Goal: Task Accomplishment & Management: Manage account settings

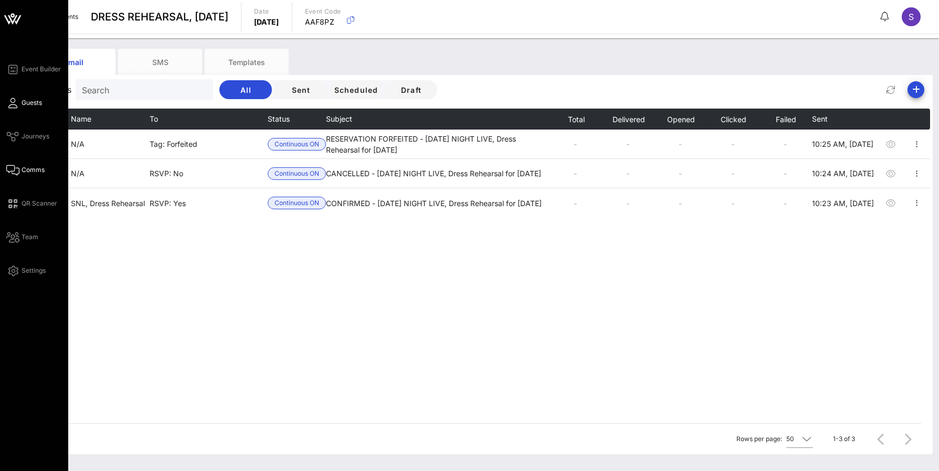
click at [21, 102] on link "Guests" at bounding box center [24, 103] width 36 height 13
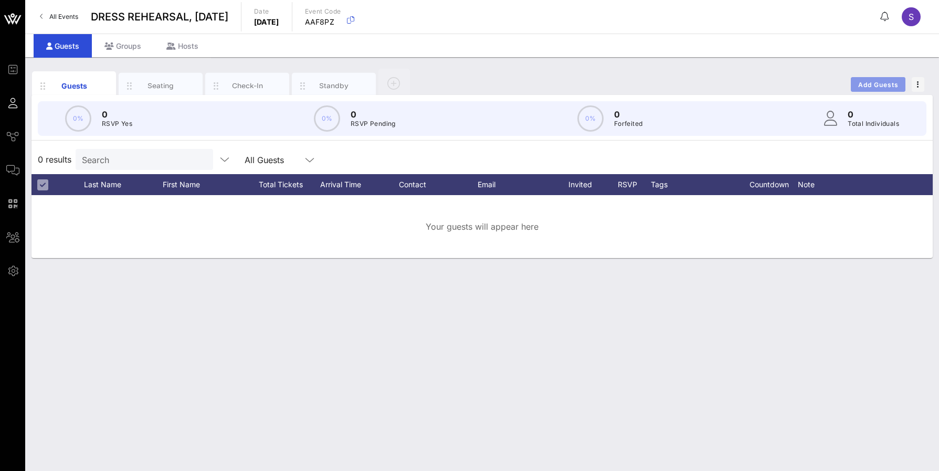
click at [873, 81] on span "Add Guests" at bounding box center [877, 85] width 41 height 8
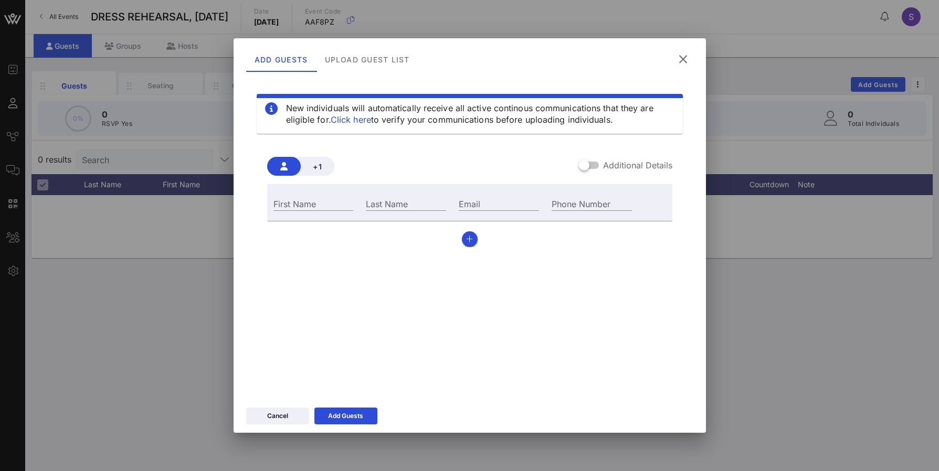
drag, startPoint x: 368, startPoint y: 72, endPoint x: 441, endPoint y: 81, distance: 73.5
click at [368, 72] on div "Add Guests Upload Guest List" at bounding box center [469, 57] width 472 height 39
click at [405, 55] on div "Upload Guest List" at bounding box center [367, 59] width 102 height 25
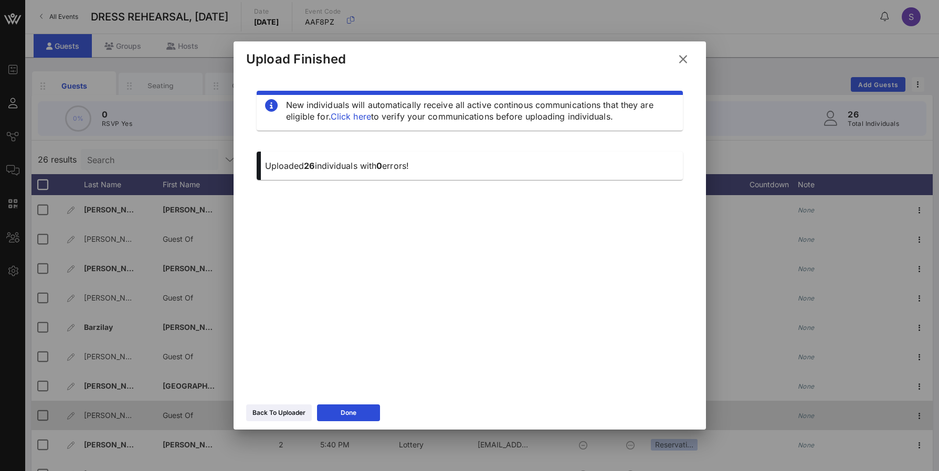
click at [348, 407] on button "Done" at bounding box center [348, 413] width 63 height 17
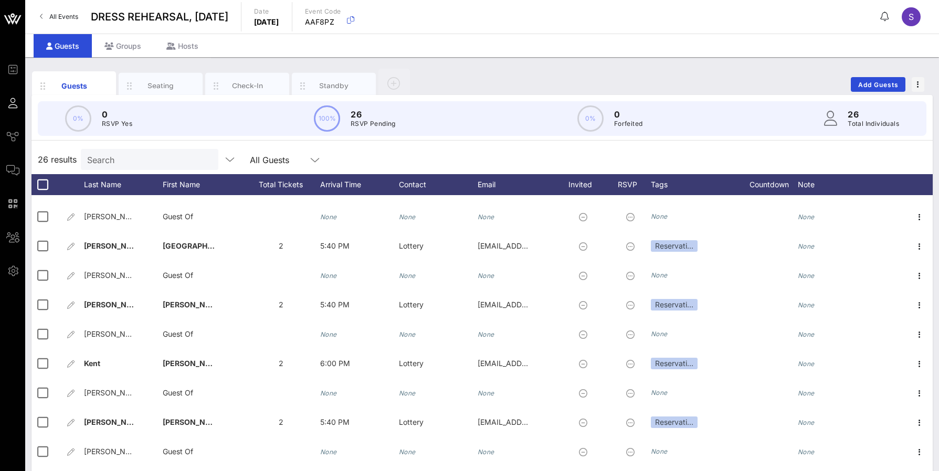
scroll to position [157, 0]
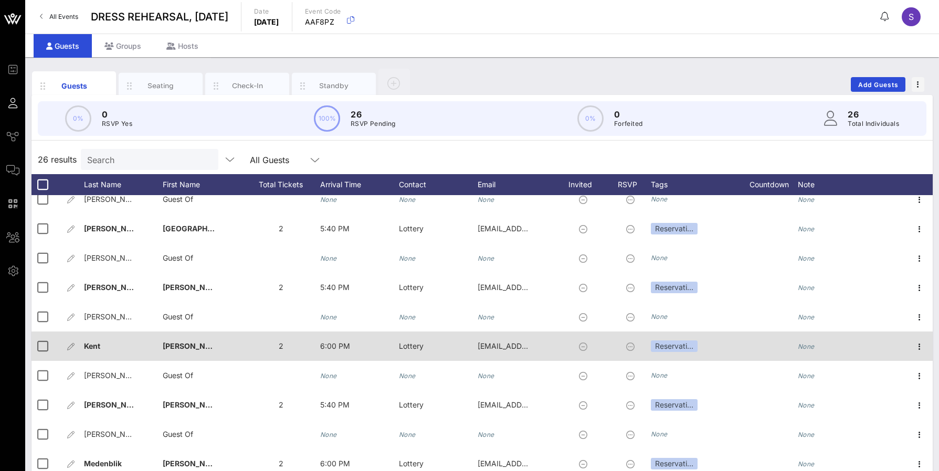
click at [187, 352] on div "[PERSON_NAME]�" at bounding box center [189, 346] width 52 height 29
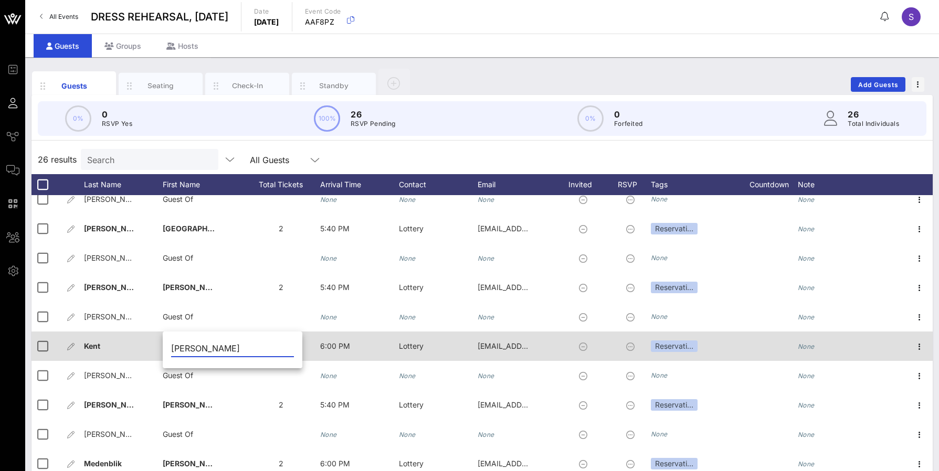
type input "[PERSON_NAME]"
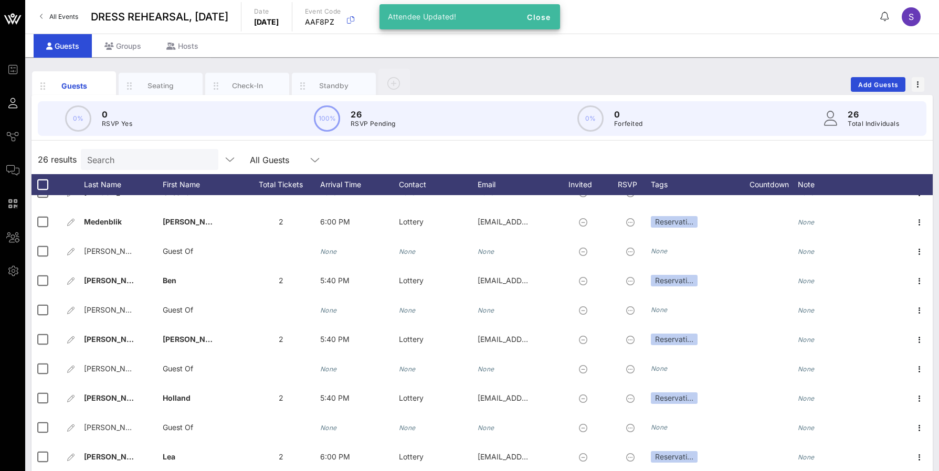
scroll to position [449, 0]
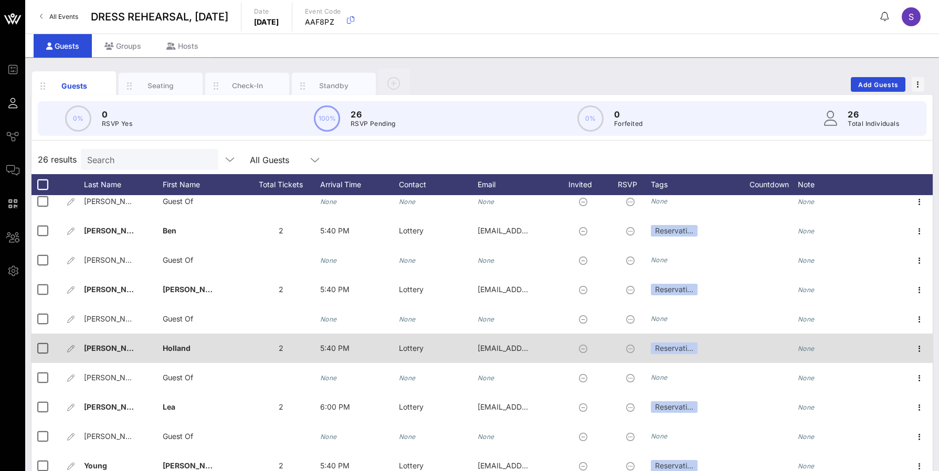
click at [131, 352] on div "[PERSON_NAME]�" at bounding box center [123, 354] width 79 height 41
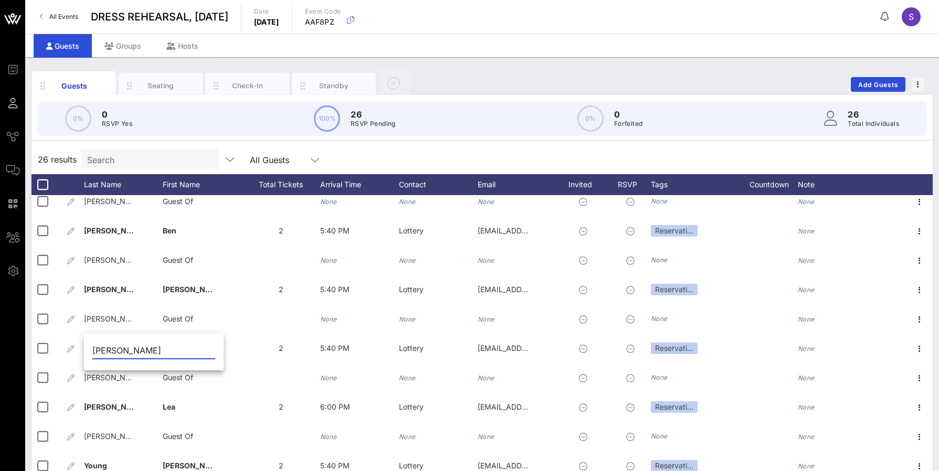
type input "[PERSON_NAME]"
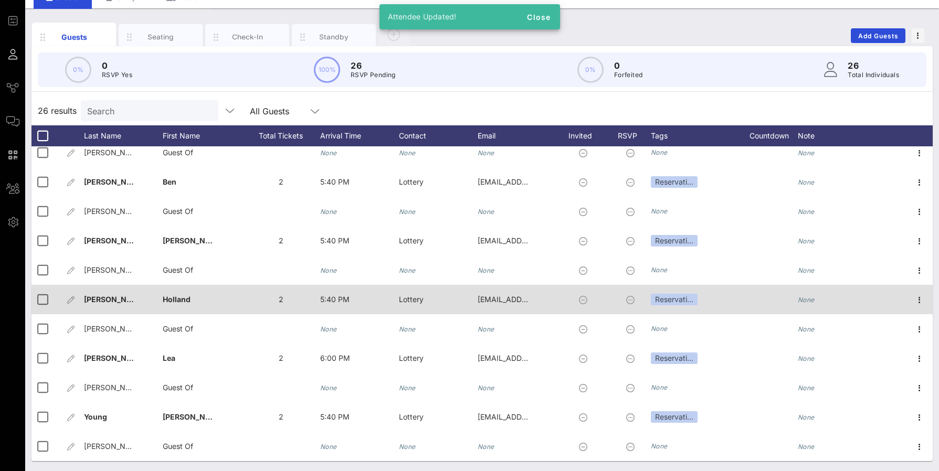
scroll to position [49, 0]
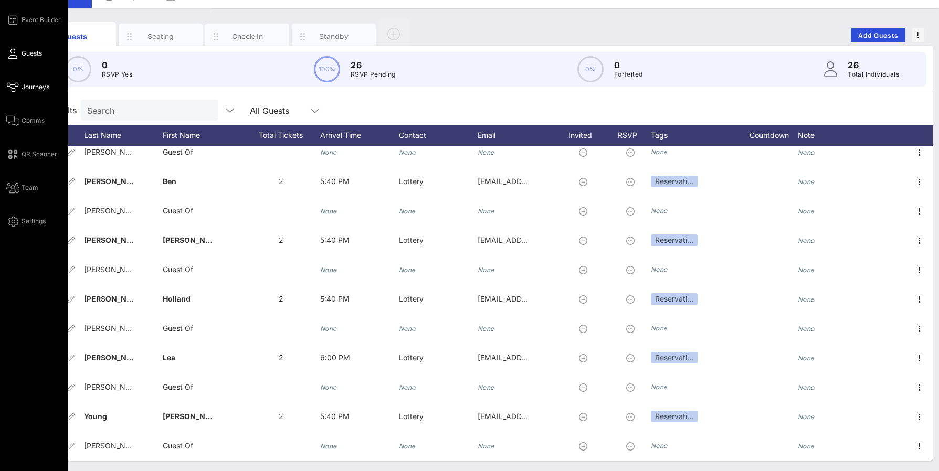
click at [28, 91] on span "Journeys" at bounding box center [36, 86] width 28 height 9
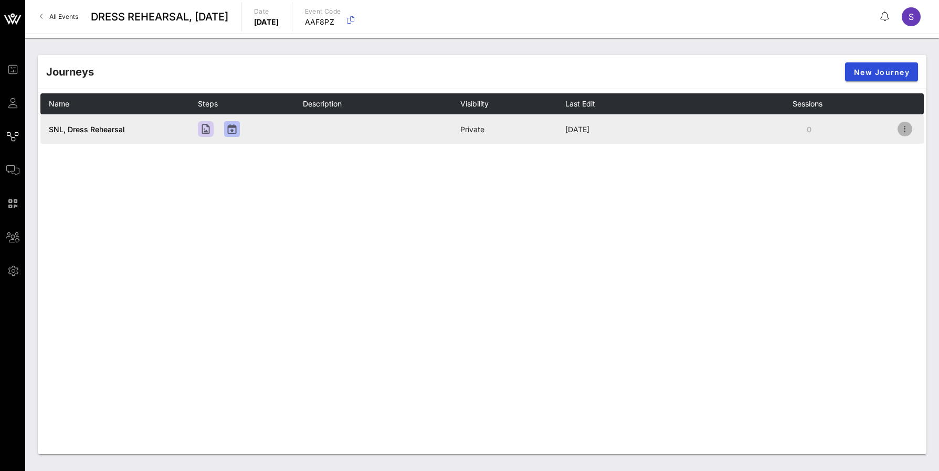
click at [906, 129] on icon "button" at bounding box center [904, 129] width 13 height 13
click at [900, 143] on div "Open" at bounding box center [903, 148] width 37 height 23
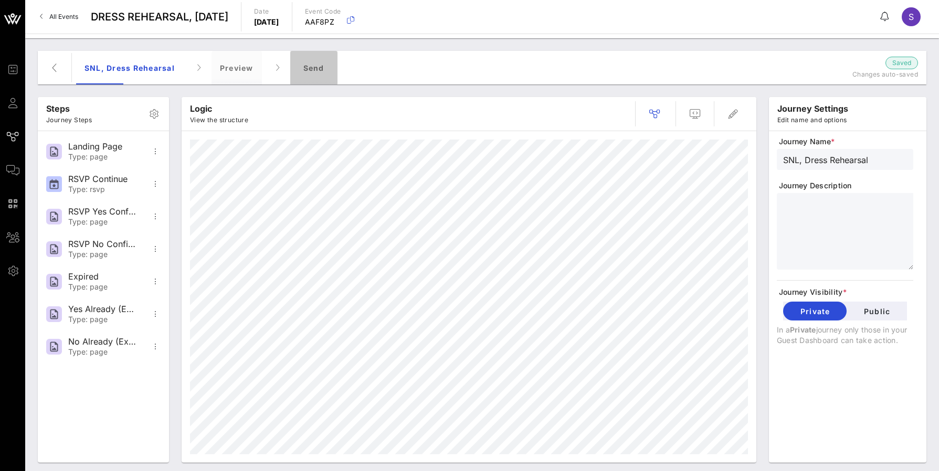
click at [304, 71] on div "Send" at bounding box center [313, 68] width 47 height 34
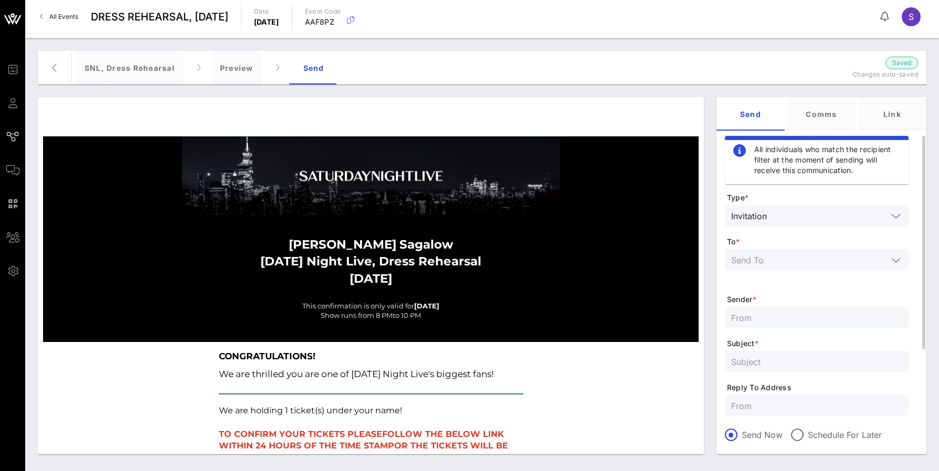
click at [811, 212] on input "text" at bounding box center [829, 216] width 116 height 14
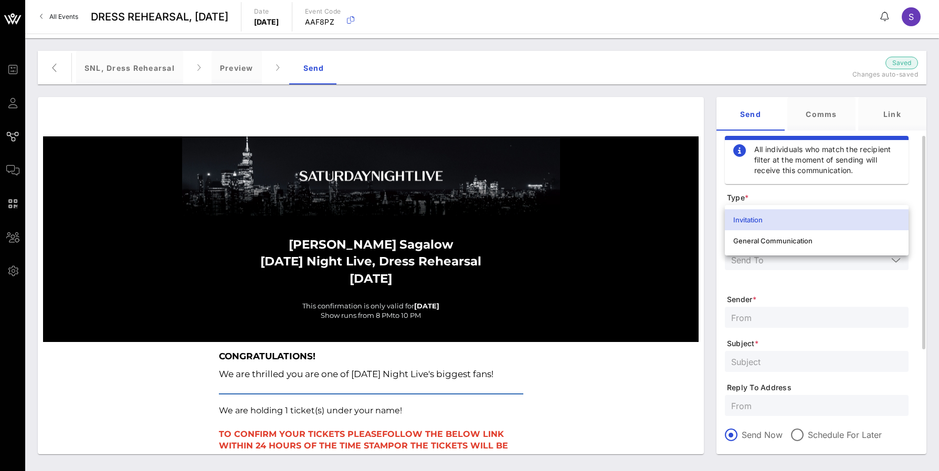
click at [796, 270] on div at bounding box center [816, 259] width 171 height 21
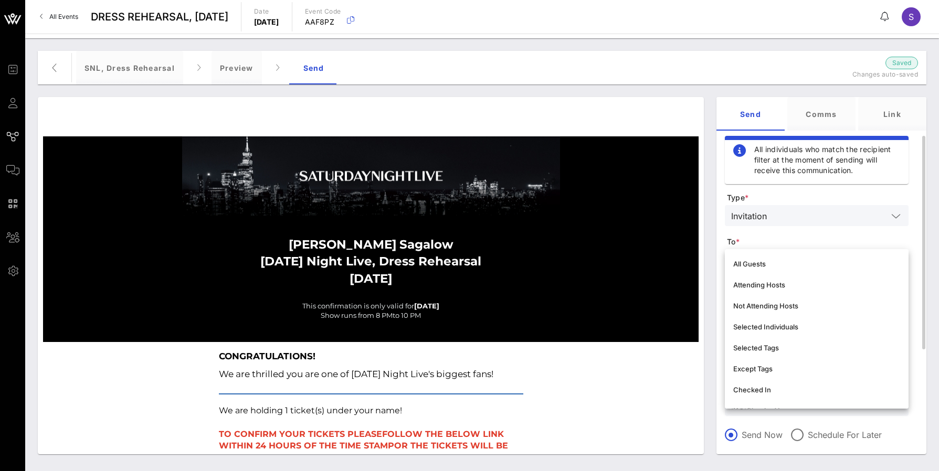
click at [797, 257] on div "All Guests" at bounding box center [816, 264] width 167 height 17
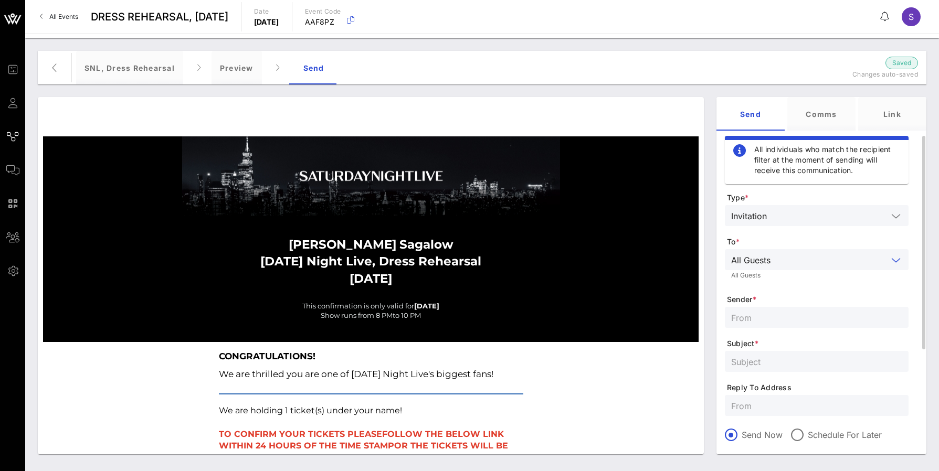
click at [797, 257] on input "text" at bounding box center [830, 260] width 113 height 14
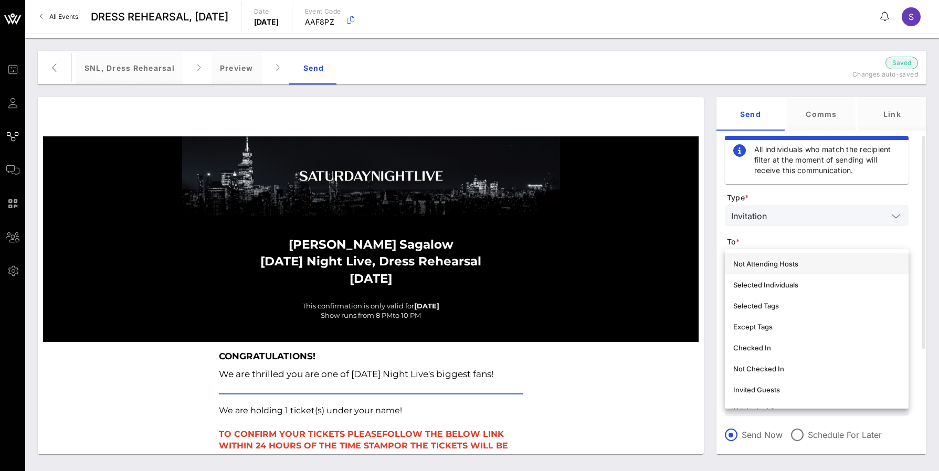
scroll to position [105, 0]
click at [794, 345] on div "Not Invited Guests" at bounding box center [816, 348] width 167 height 8
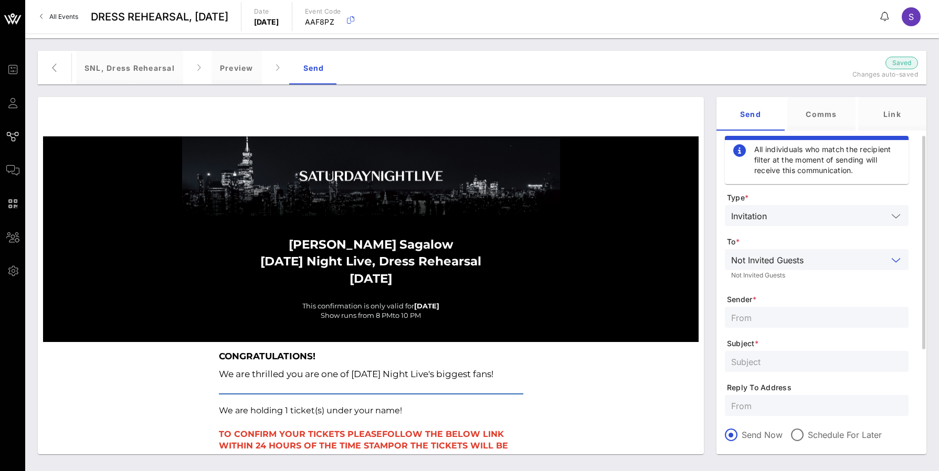
click at [792, 311] on input "text" at bounding box center [816, 318] width 171 height 14
type input "SNL Reservations"
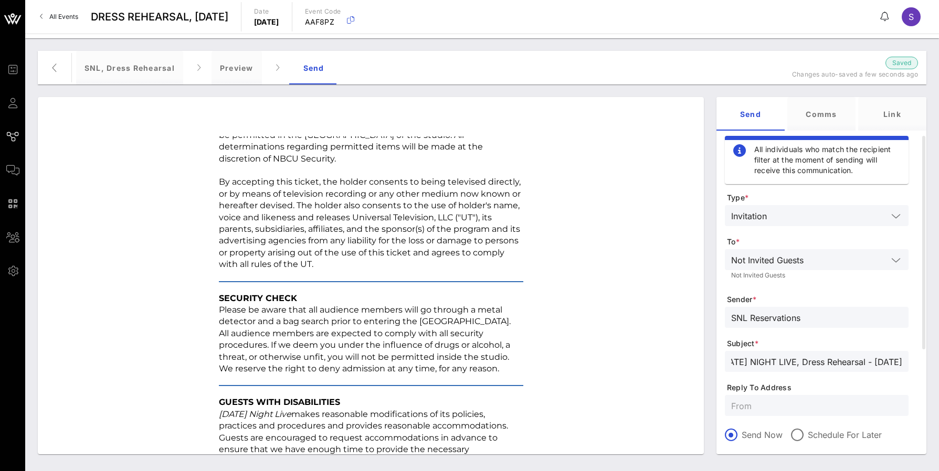
scroll to position [1337, 0]
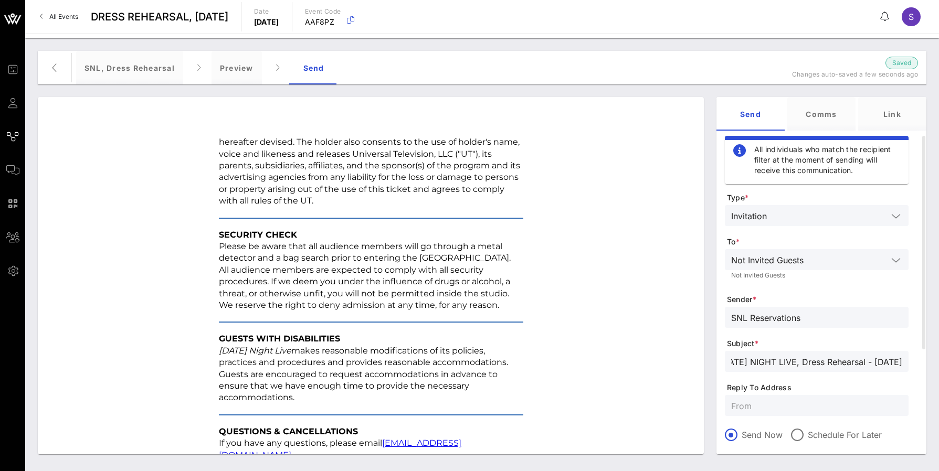
type input "[DATE] NIGHT LIVE, Dress Rehearsal - [DATE]"
click at [809, 410] on input "text" at bounding box center [816, 406] width 171 height 14
paste input "[EMAIL_ADDRESS][DOMAIN_NAME]"
type input "[EMAIL_ADDRESS][DOMAIN_NAME]"
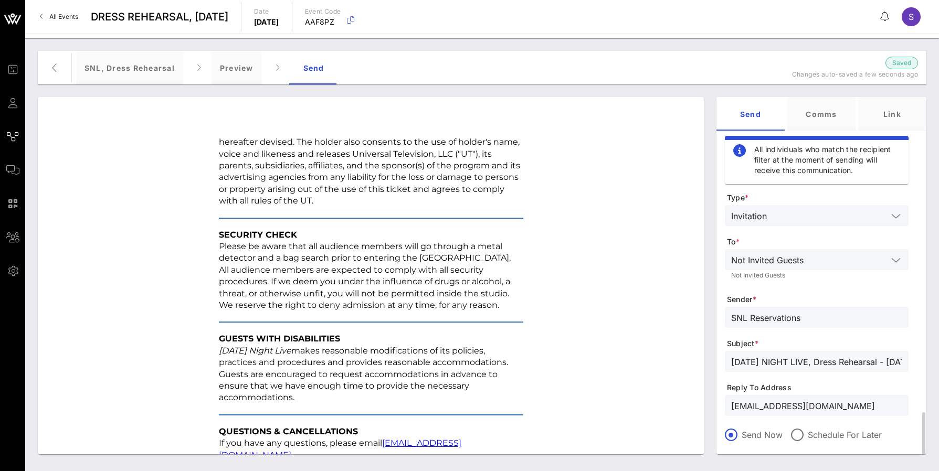
scroll to position [166, 0]
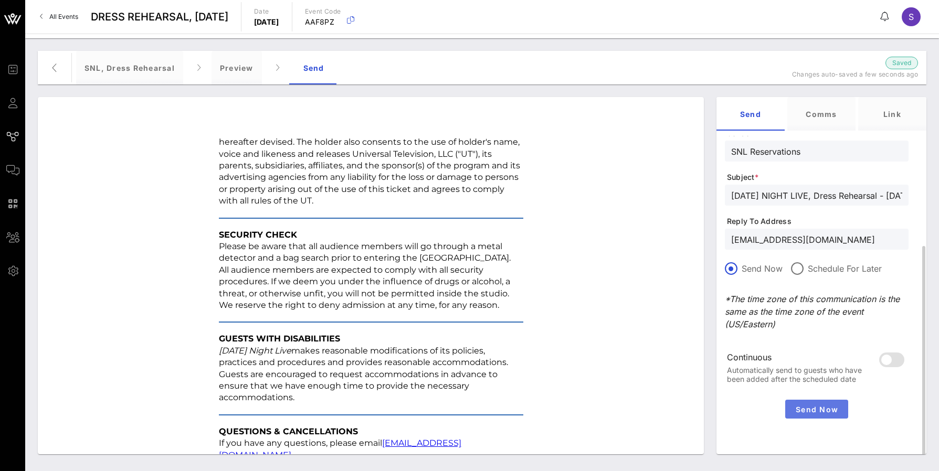
click at [833, 407] on span "Send Now" at bounding box center [816, 409] width 55 height 9
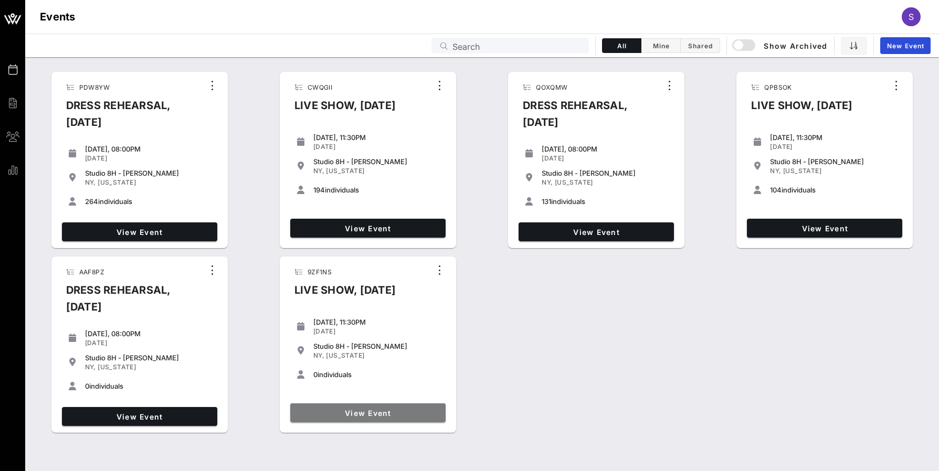
click at [430, 418] on span "View Event" at bounding box center [367, 413] width 147 height 9
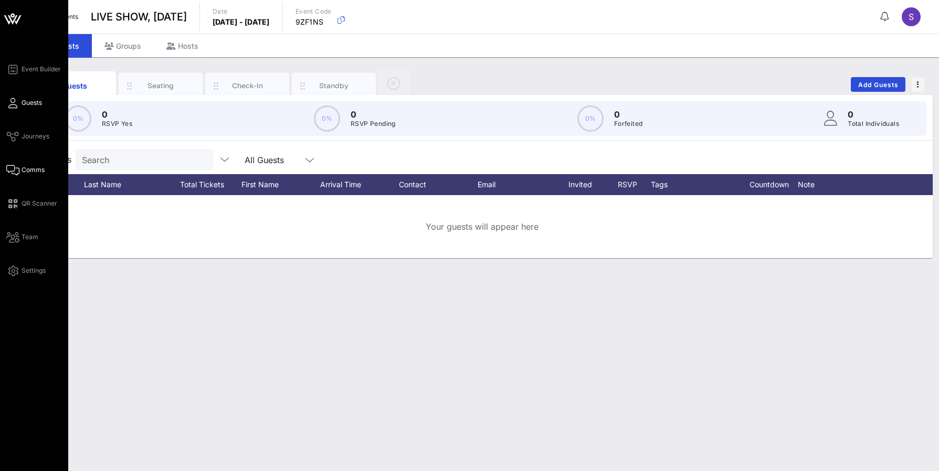
click at [22, 165] on link "Comms" at bounding box center [25, 170] width 38 height 13
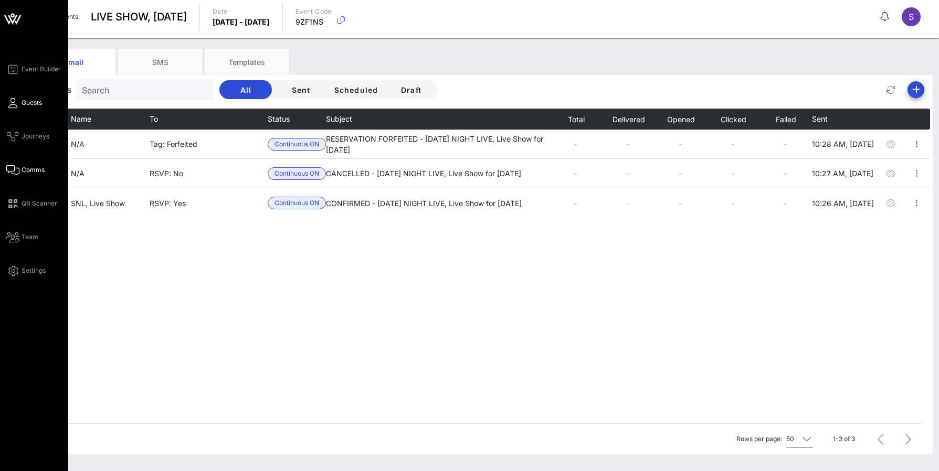
click at [30, 105] on span "Guests" at bounding box center [32, 102] width 20 height 9
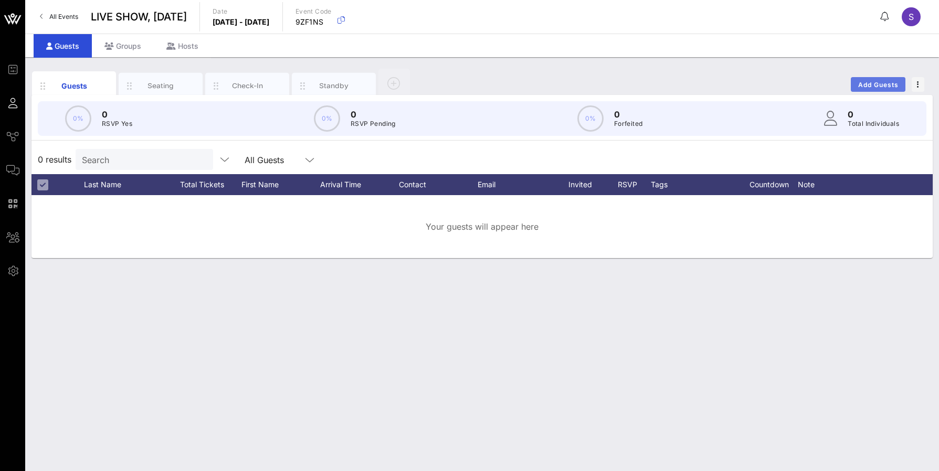
click at [882, 84] on span "Add Guests" at bounding box center [877, 85] width 41 height 8
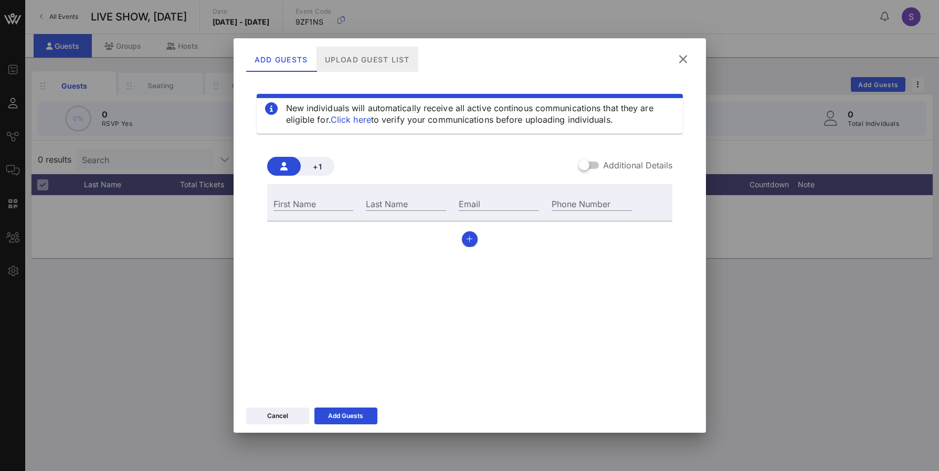
click at [328, 60] on div "Upload Guest List" at bounding box center [367, 59] width 102 height 25
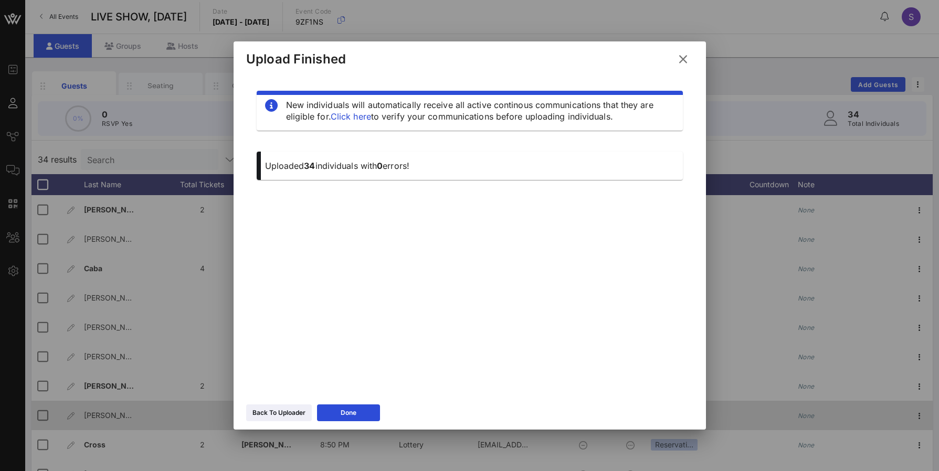
drag, startPoint x: 374, startPoint y: 408, endPoint x: 371, endPoint y: 403, distance: 5.4
click at [373, 407] on button "Done" at bounding box center [348, 413] width 63 height 17
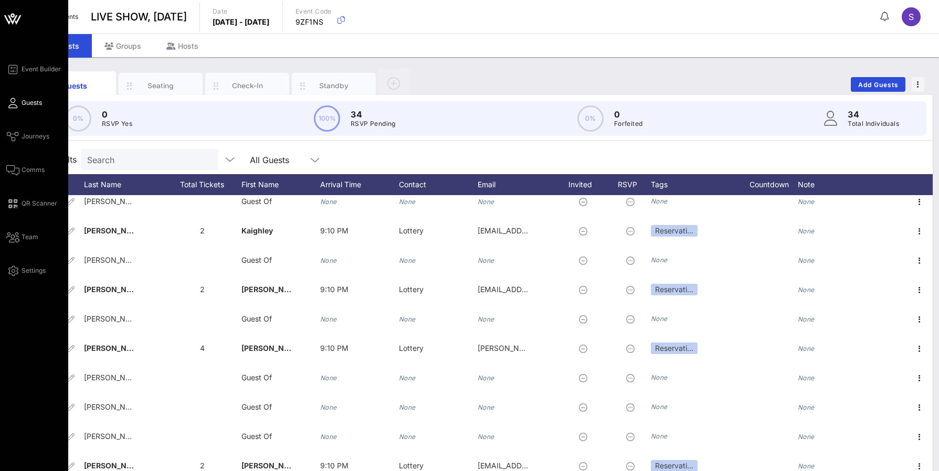
click at [21, 145] on div "Event Builder Guests Journeys Comms QR Scanner Team Settings" at bounding box center [37, 170] width 62 height 214
click at [22, 141] on span "Journeys" at bounding box center [36, 136] width 28 height 9
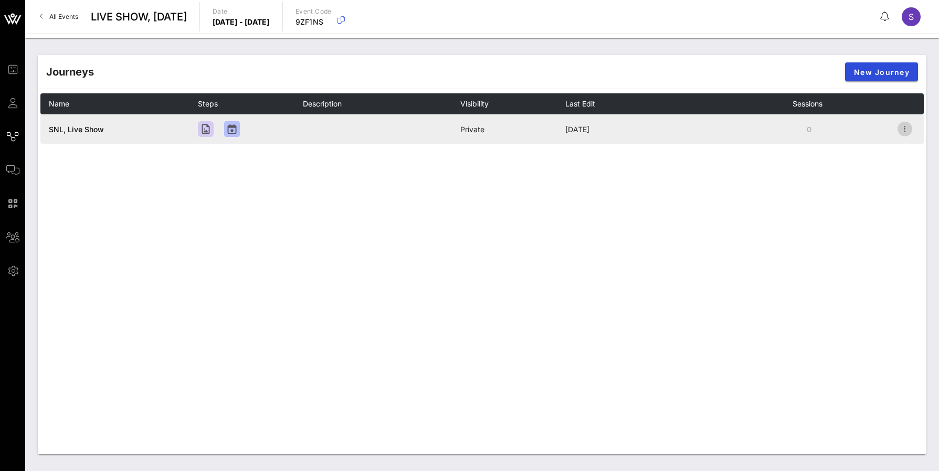
click at [908, 132] on icon "button" at bounding box center [904, 129] width 13 height 13
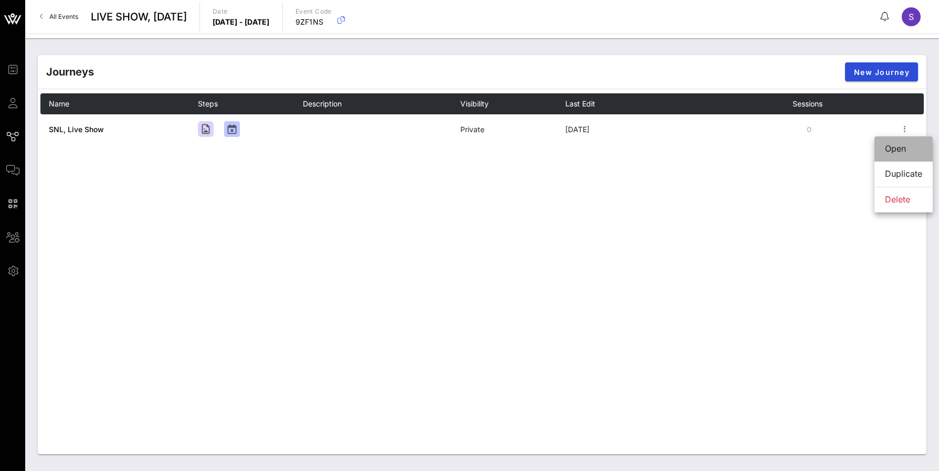
click at [905, 141] on div "Open" at bounding box center [903, 148] width 37 height 23
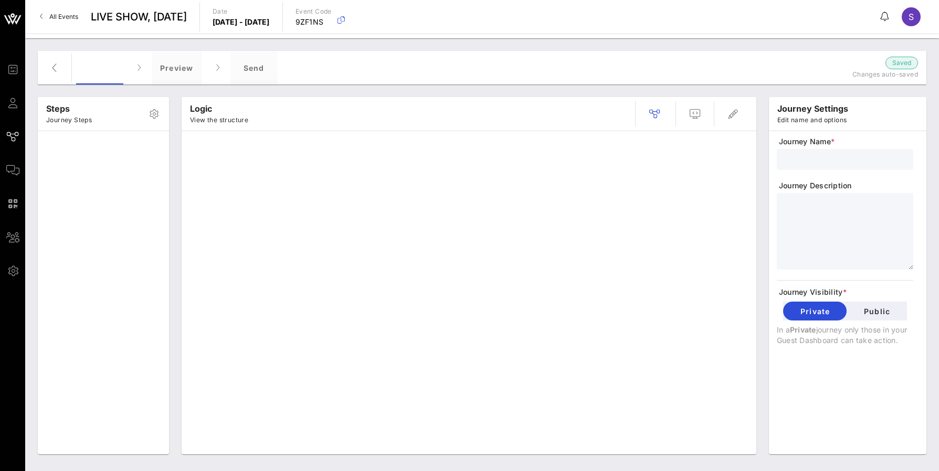
type input "SNL, Live Show"
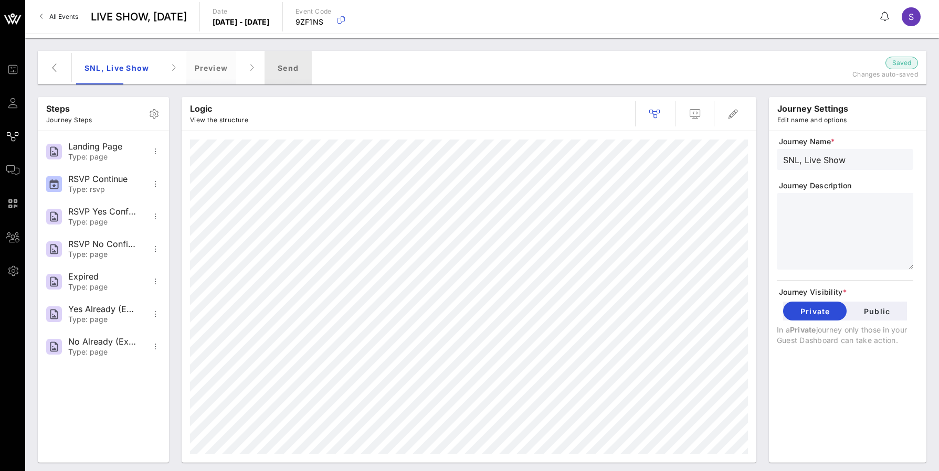
click at [293, 71] on div "Send" at bounding box center [287, 68] width 47 height 34
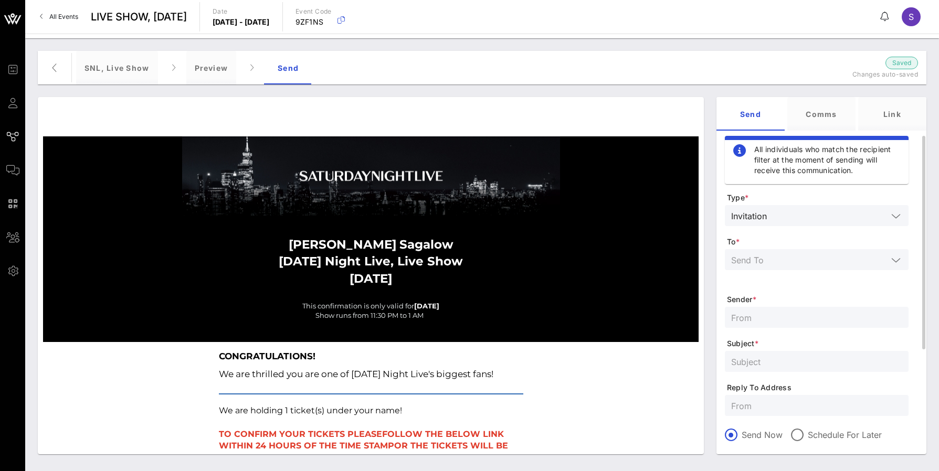
click at [799, 252] on div at bounding box center [816, 259] width 171 height 21
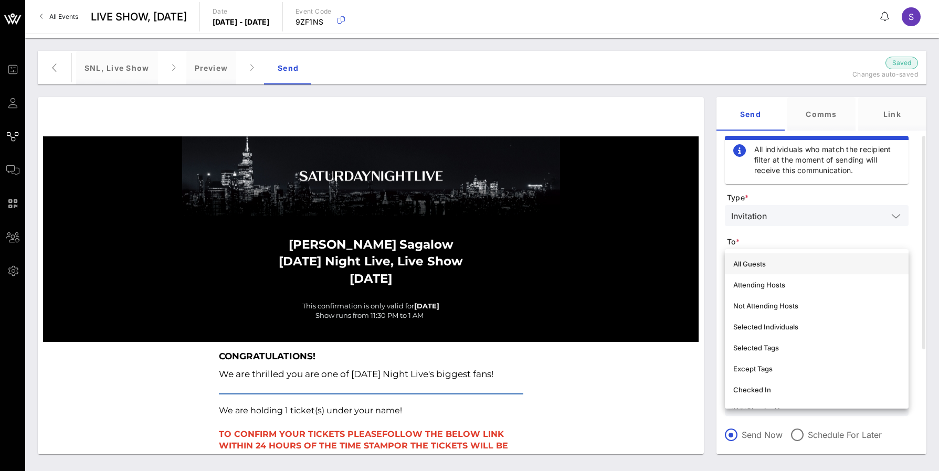
scroll to position [52, 0]
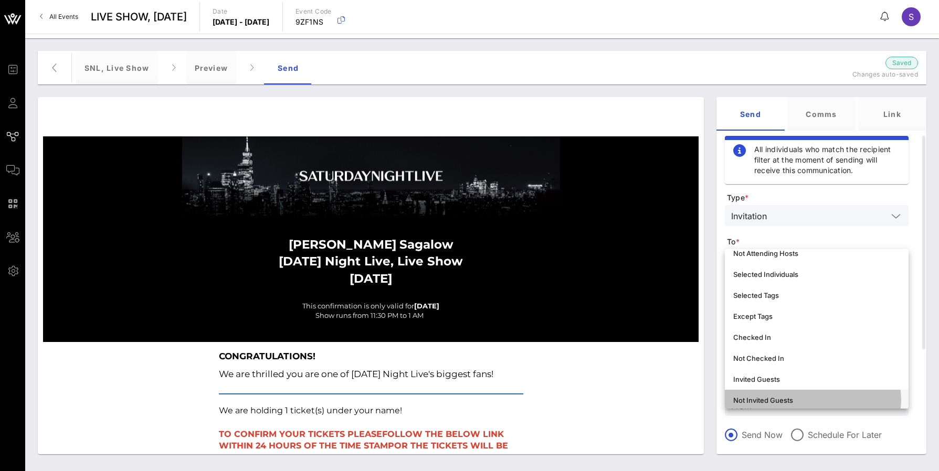
click at [788, 396] on div "Not Invited Guests" at bounding box center [816, 400] width 167 height 17
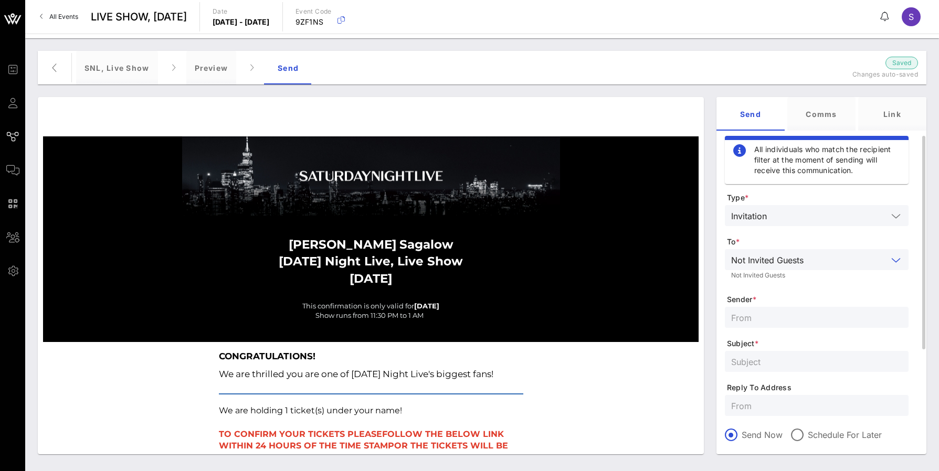
scroll to position [0, 0]
click at [752, 311] on div at bounding box center [816, 317] width 171 height 21
type input "SNL Reservations"
type input "SATURDAY NIGHT LIVE, Live Show - October 18, 2025"
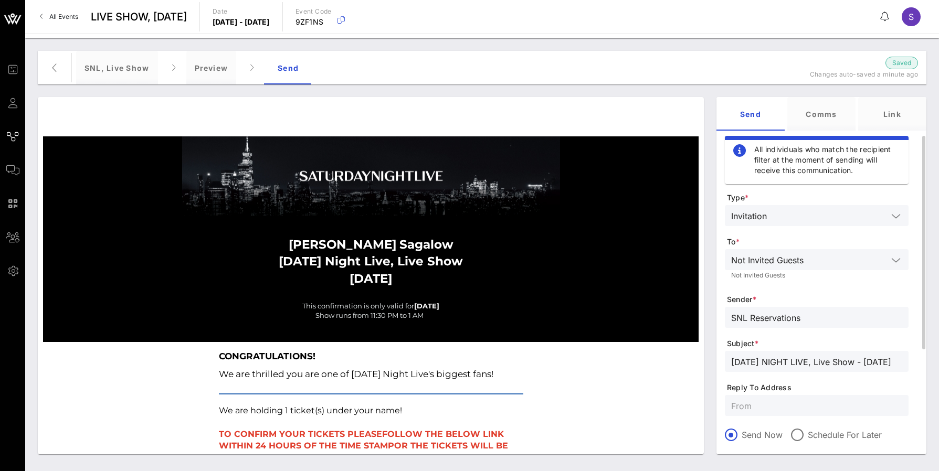
scroll to position [52, 0]
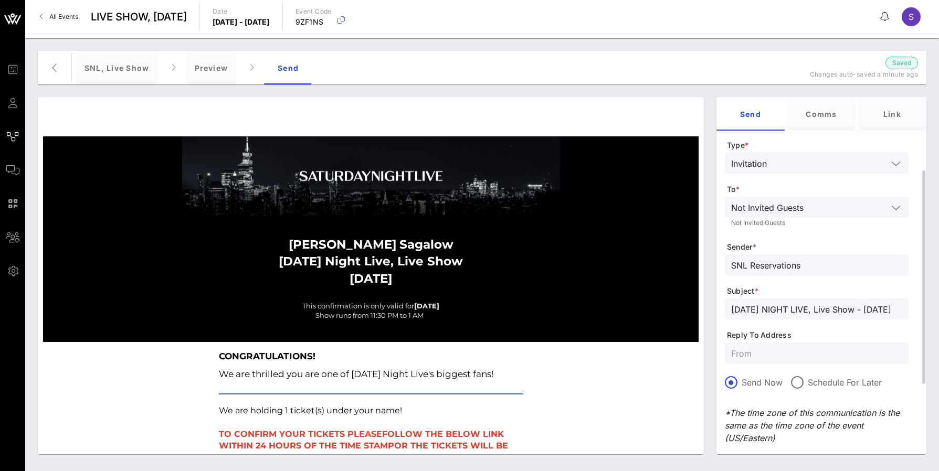
paste input "[EMAIL_ADDRESS][DOMAIN_NAME]"
type input "[EMAIL_ADDRESS][DOMAIN_NAME]"
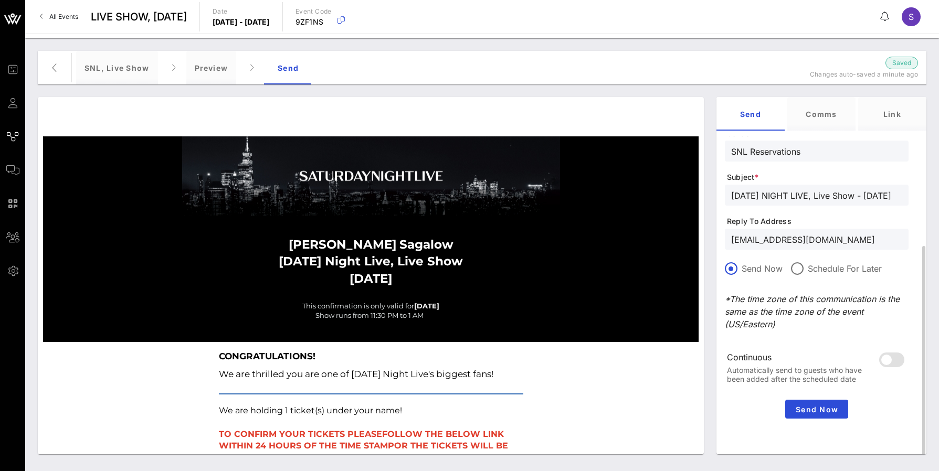
click at [803, 419] on div "Send Now" at bounding box center [817, 409] width 184 height 27
click at [806, 411] on span "Send Now" at bounding box center [816, 409] width 55 height 9
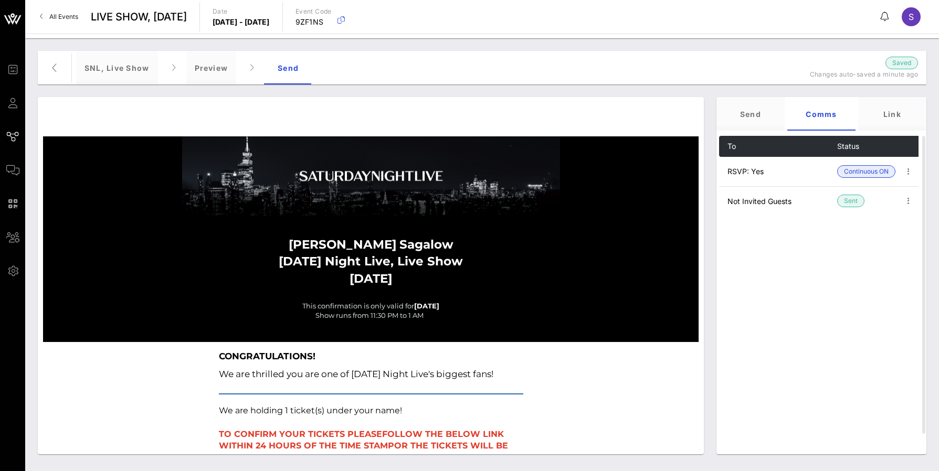
click at [610, 65] on div "SNL, Live Show Preview Send" at bounding box center [431, 68] width 710 height 34
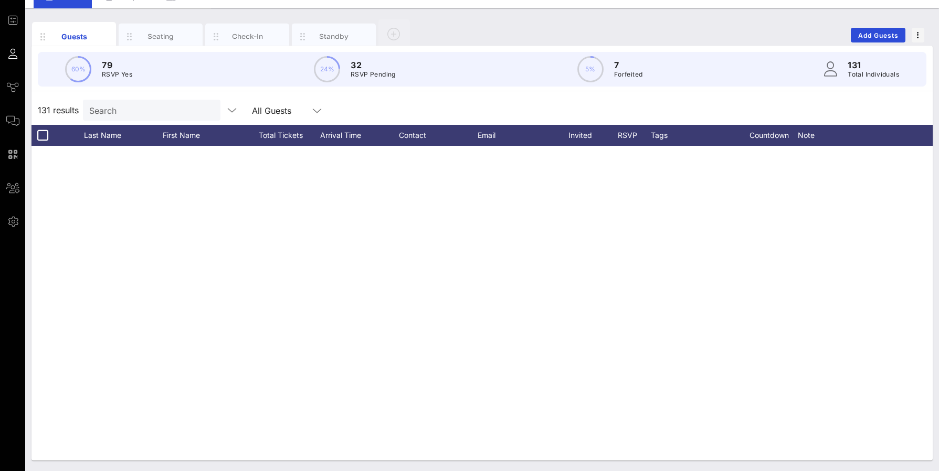
scroll to position [2800, 0]
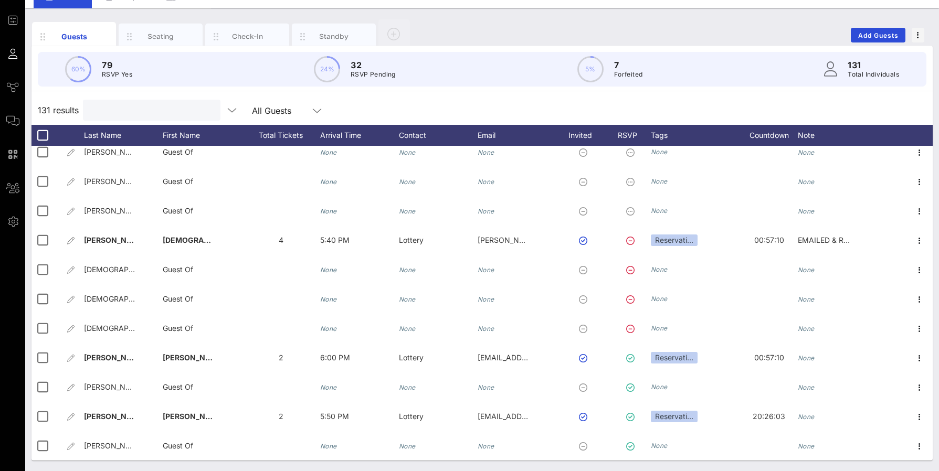
click at [185, 108] on input "text" at bounding box center [150, 110] width 123 height 14
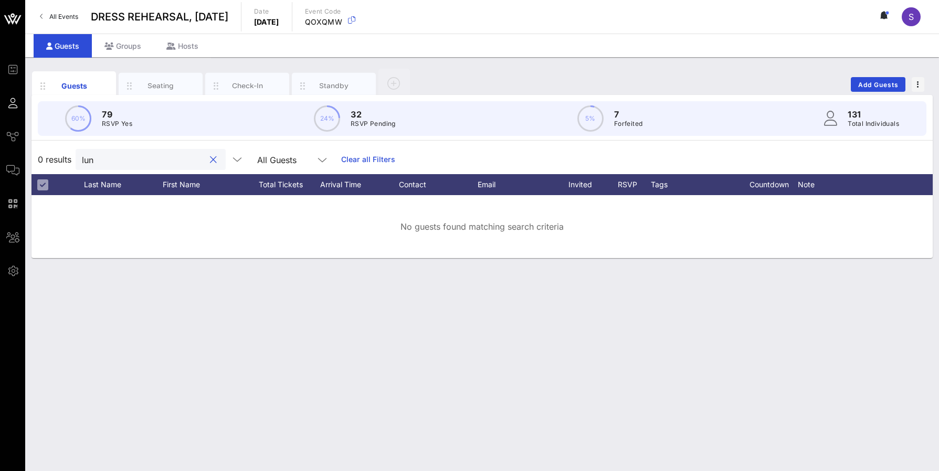
scroll to position [0, 0]
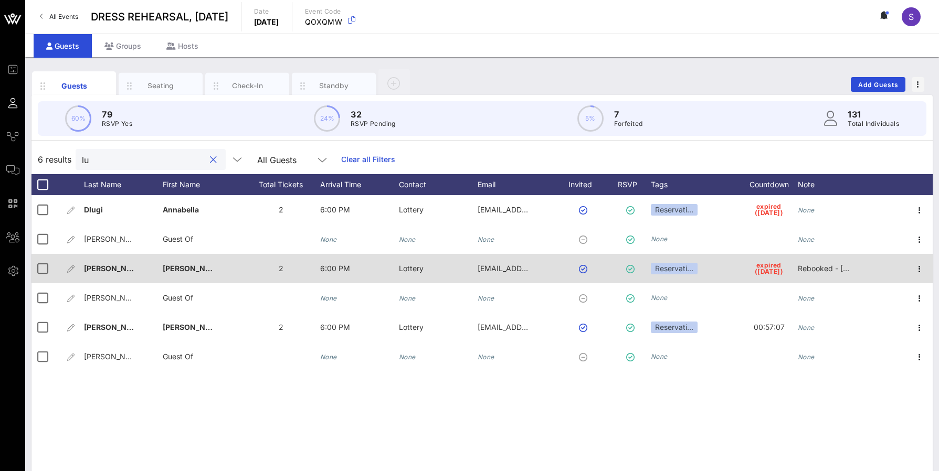
type input "lu"
click at [831, 268] on span "Rebooked - 10/11/25" at bounding box center [831, 268] width 67 height 9
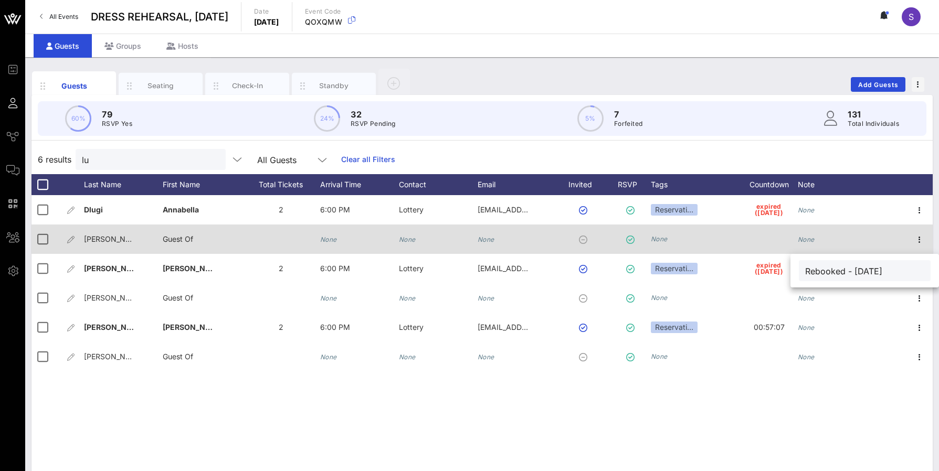
drag, startPoint x: 893, startPoint y: 272, endPoint x: 728, endPoint y: 253, distance: 165.8
click at [786, 261] on div "Event Builder Guests Journeys Comms QR Scanner Team Settings DRESS REHEARSAL, O…" at bounding box center [469, 260] width 939 height 521
type input "R"
type input "Will rebook"
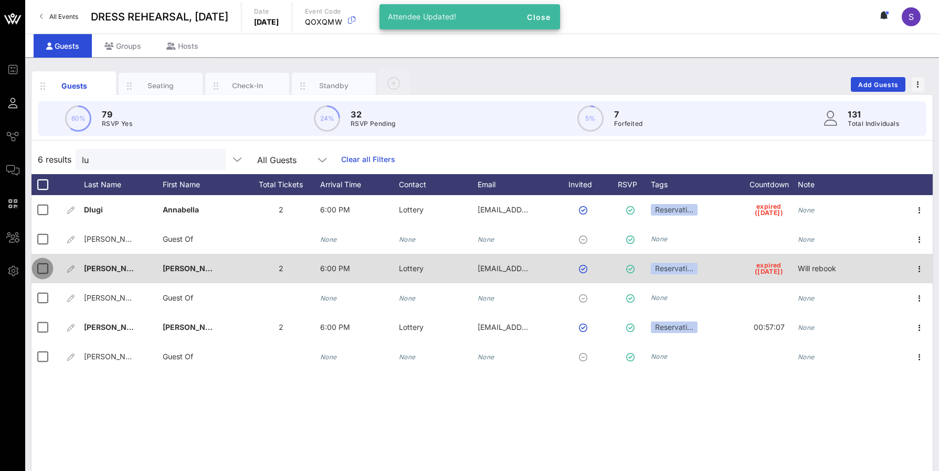
click at [46, 268] on div at bounding box center [43, 269] width 18 height 18
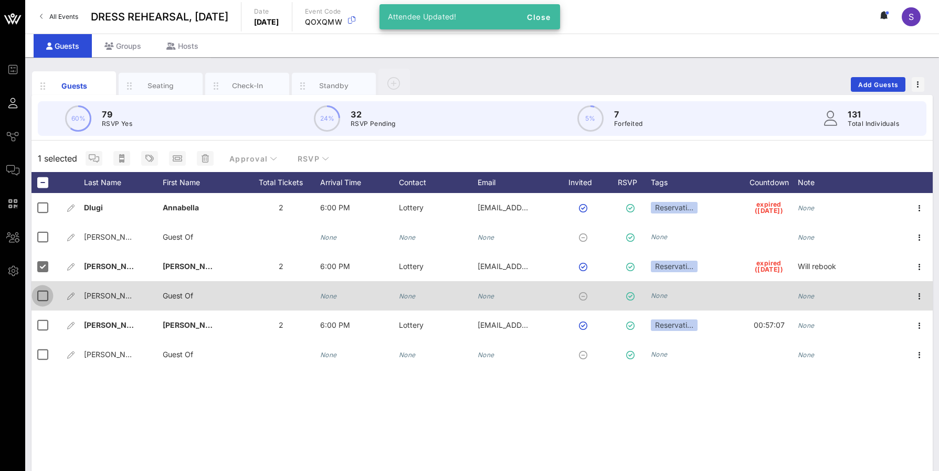
click at [48, 291] on div at bounding box center [43, 296] width 18 height 18
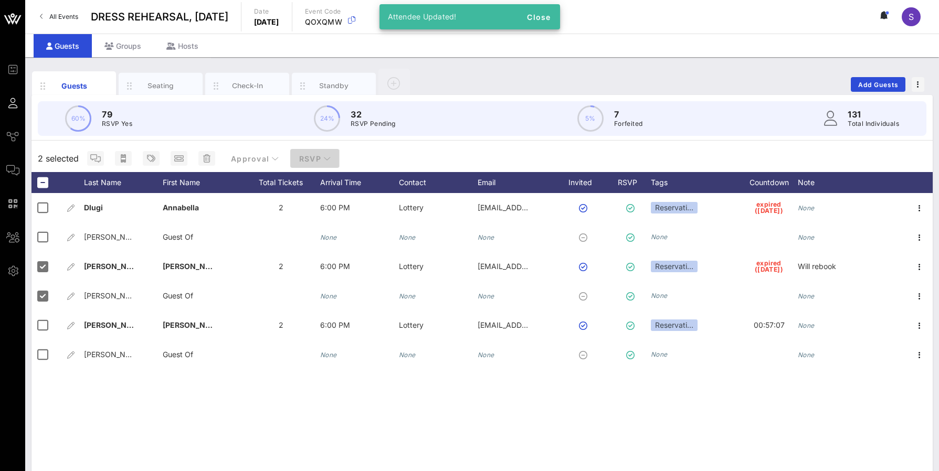
click at [314, 153] on button "RSVP" at bounding box center [314, 158] width 49 height 19
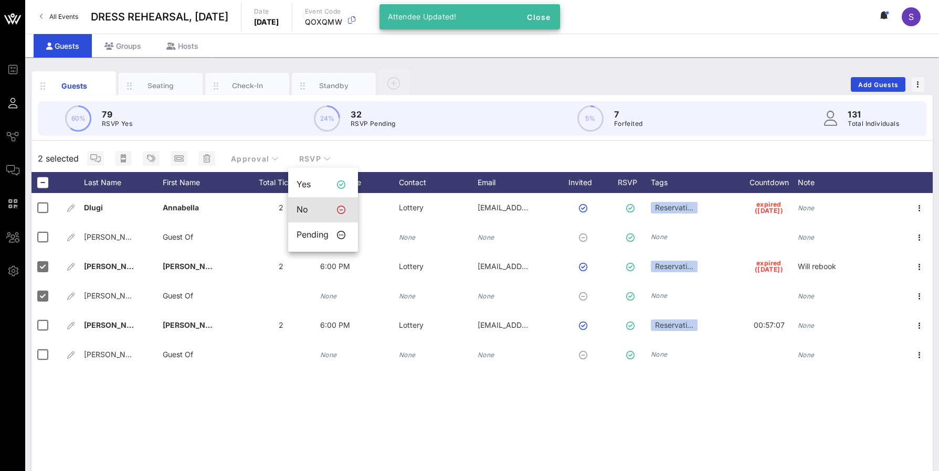
click at [313, 214] on div "No" at bounding box center [312, 210] width 32 height 10
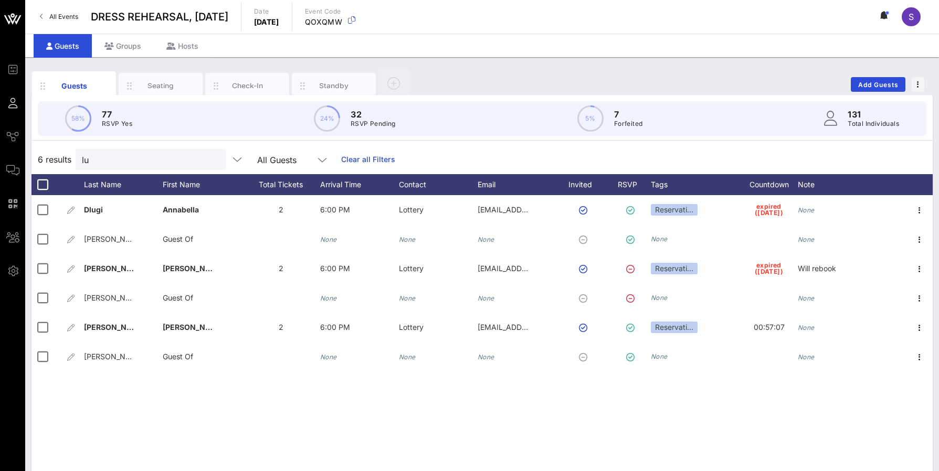
click at [374, 153] on div "lu All Guests Clear all Filters" at bounding box center [236, 159] width 320 height 21
click at [539, 150] on div "6 results lu All Guests Clear all Filters" at bounding box center [481, 159] width 901 height 29
click at [349, 156] on link "Clear all Filters" at bounding box center [368, 160] width 54 height 12
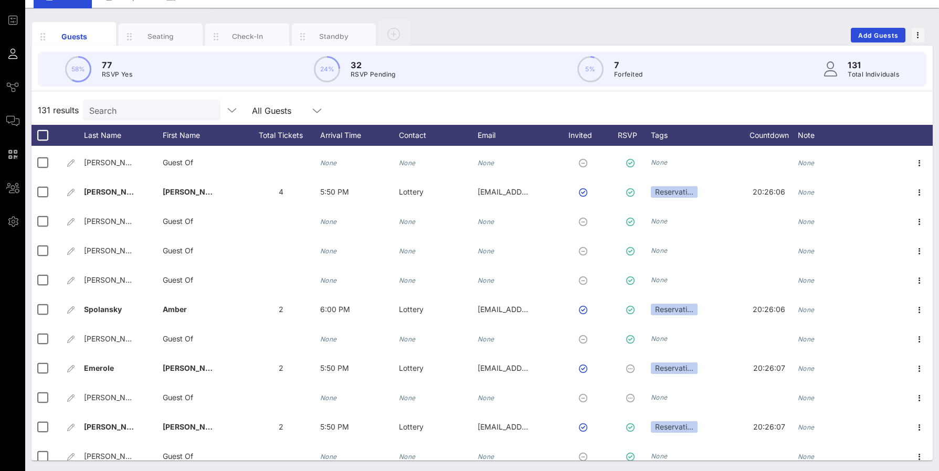
scroll to position [3220, 0]
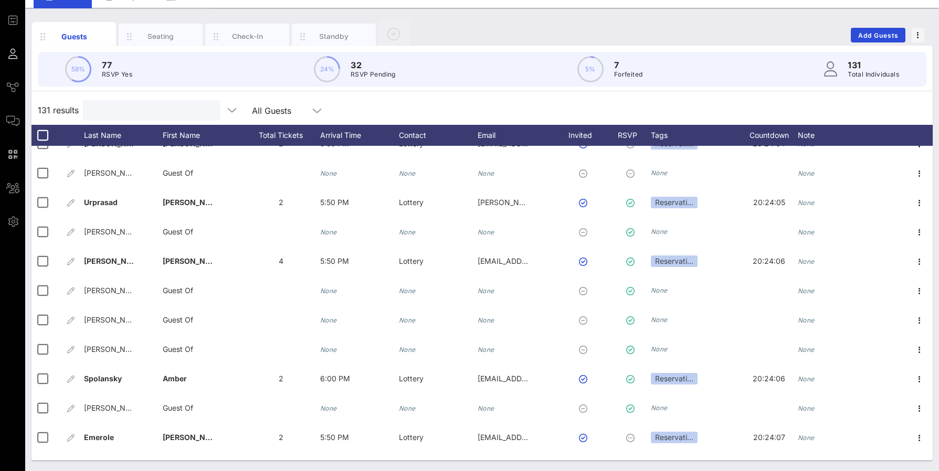
click at [152, 113] on input "text" at bounding box center [150, 110] width 123 height 14
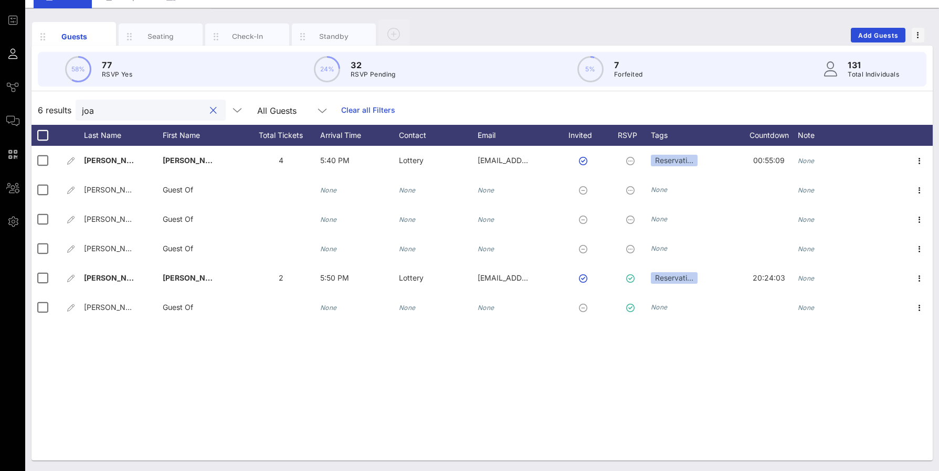
scroll to position [0, 0]
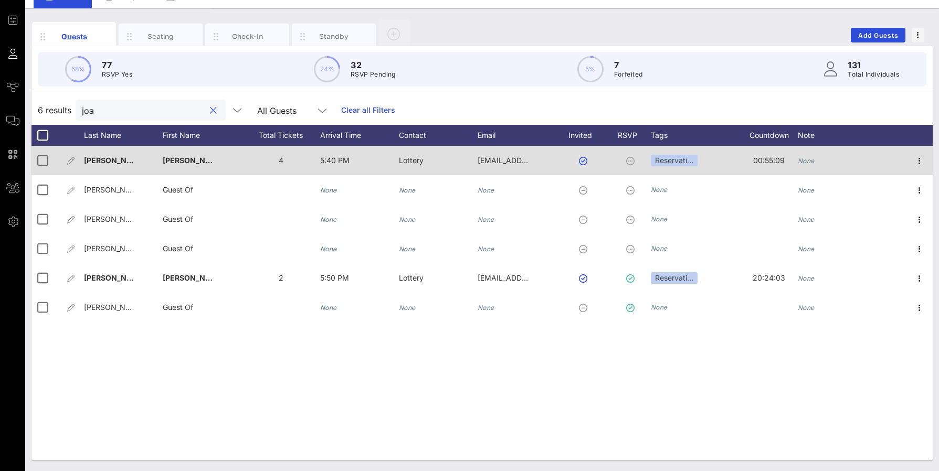
type input "joa"
click at [829, 164] on div "None" at bounding box center [837, 166] width 79 height 41
type input "i"
type input "W"
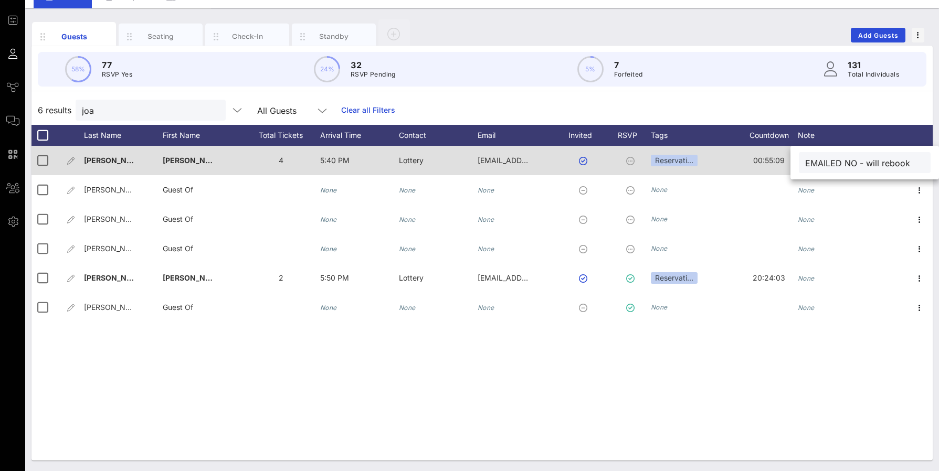
type input "EMAILED NO - will rebook"
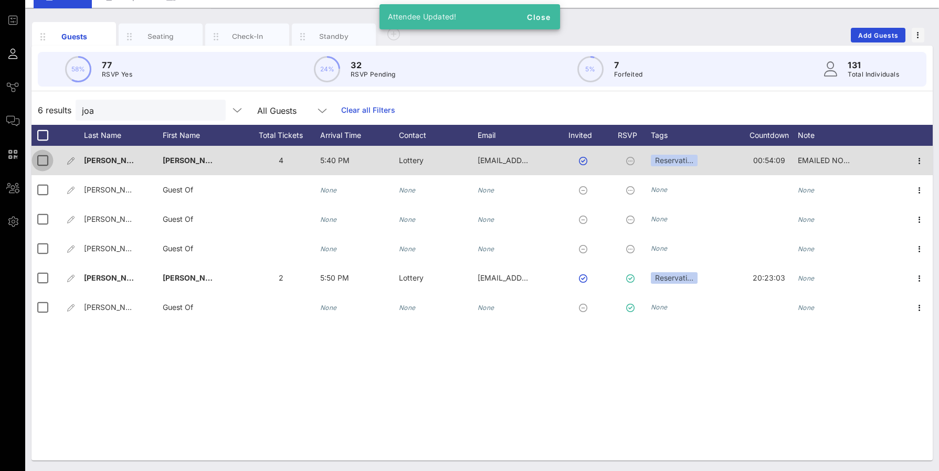
click at [41, 162] on div at bounding box center [43, 161] width 18 height 18
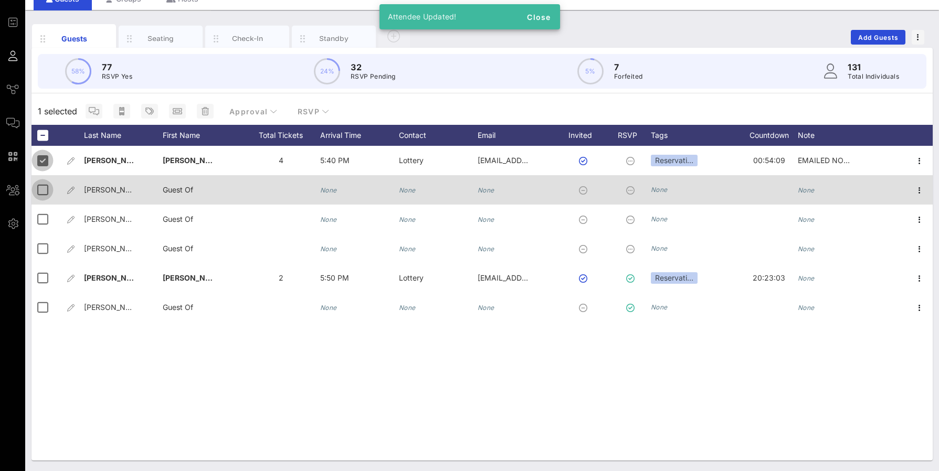
scroll to position [47, 0]
click at [39, 191] on div at bounding box center [43, 190] width 18 height 18
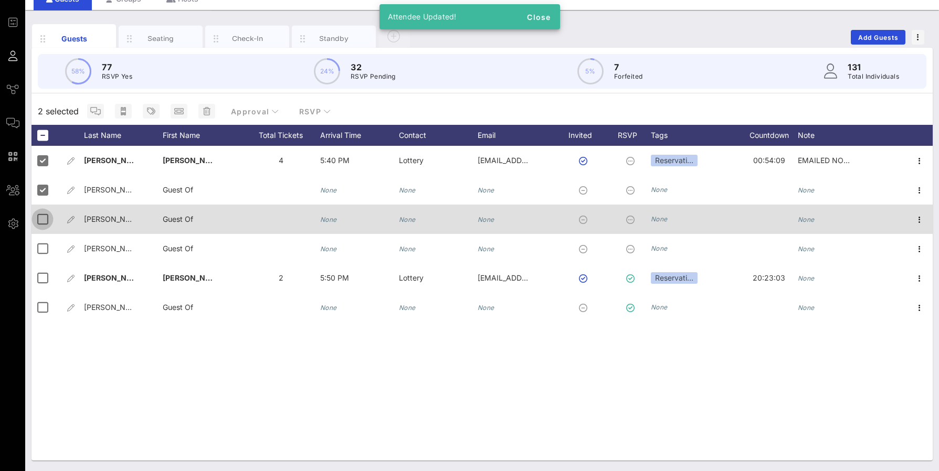
click at [43, 224] on div at bounding box center [43, 219] width 18 height 18
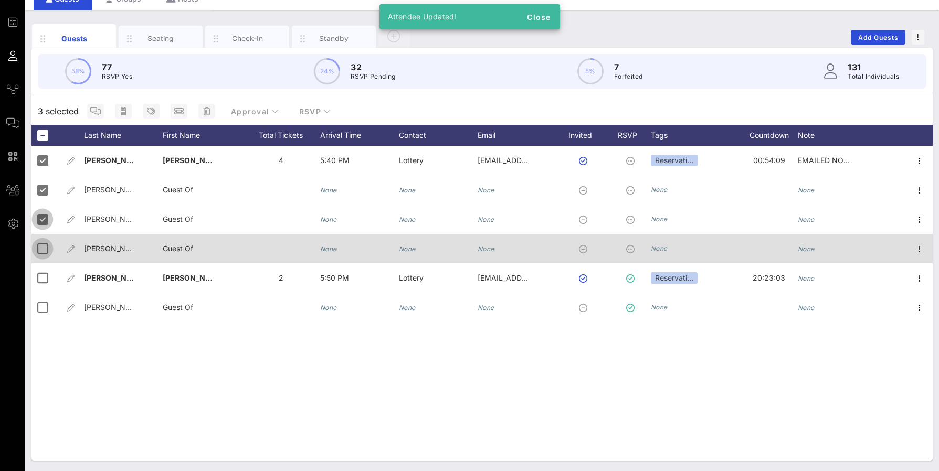
click at [44, 248] on div at bounding box center [43, 249] width 18 height 18
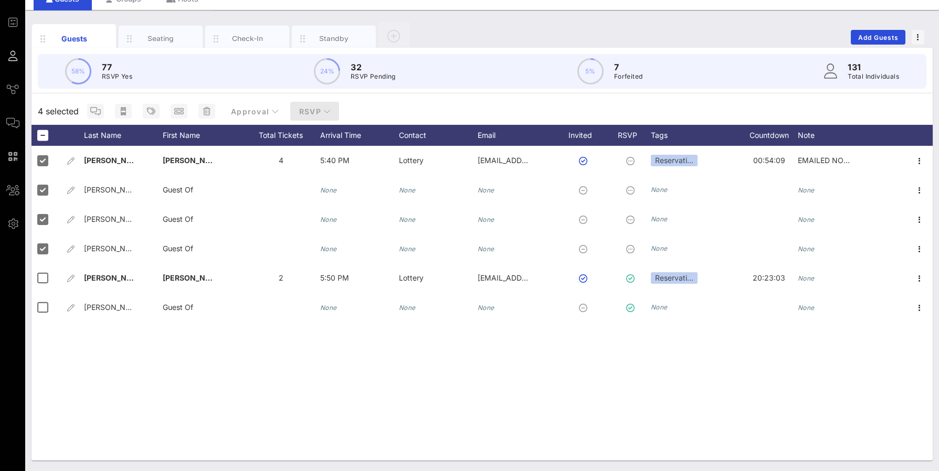
click at [305, 108] on span "RSVP" at bounding box center [315, 111] width 33 height 9
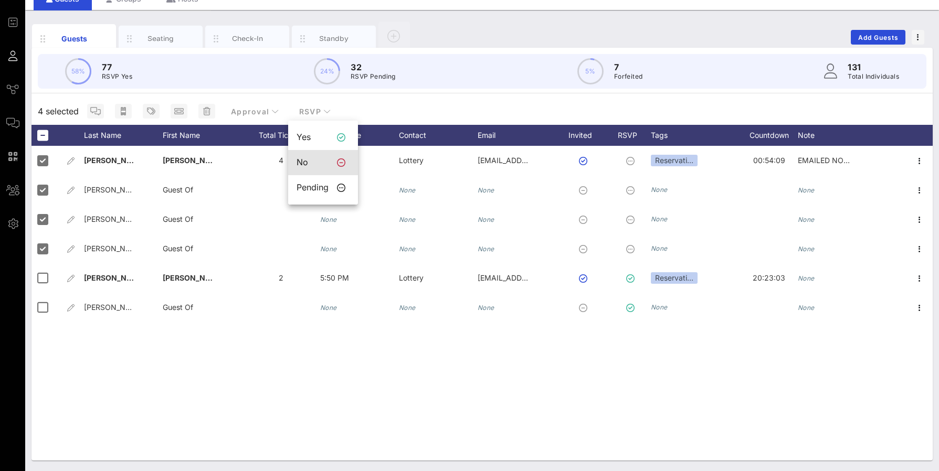
click at [307, 169] on div "No" at bounding box center [323, 162] width 70 height 25
